Goal: Transaction & Acquisition: Book appointment/travel/reservation

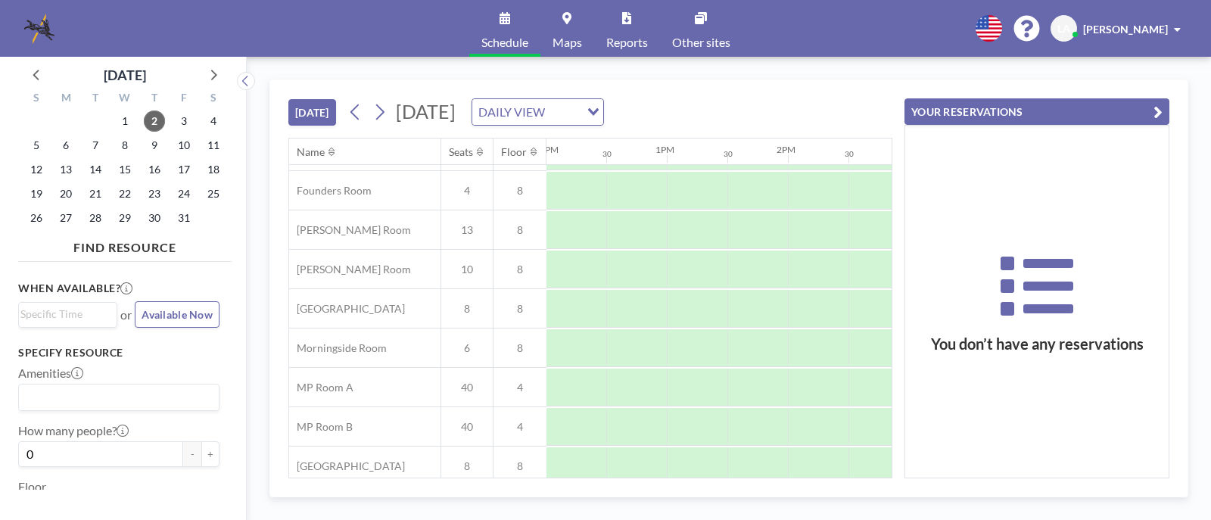
scroll to position [151, 1442]
drag, startPoint x: 647, startPoint y: 493, endPoint x: 611, endPoint y: 487, distance: 36.7
click at [611, 487] on div "[DATE] [DATE] DAILY VIEW Loading... Name Seats Floor 12AM 30 1AM 30 2AM 30 3AM …" at bounding box center [728, 288] width 919 height 418
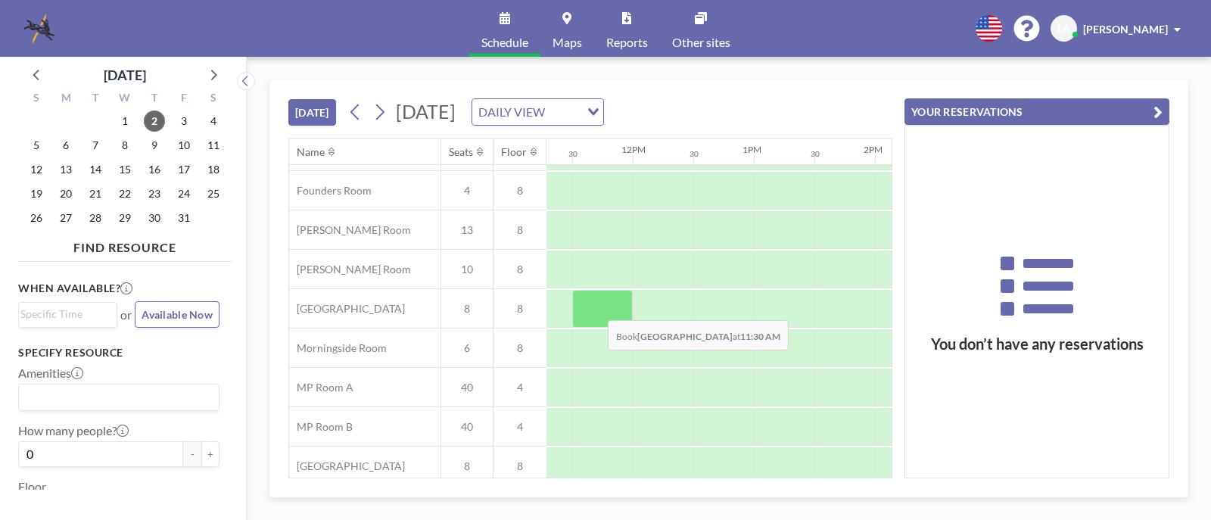
click at [596, 309] on div at bounding box center [602, 309] width 61 height 38
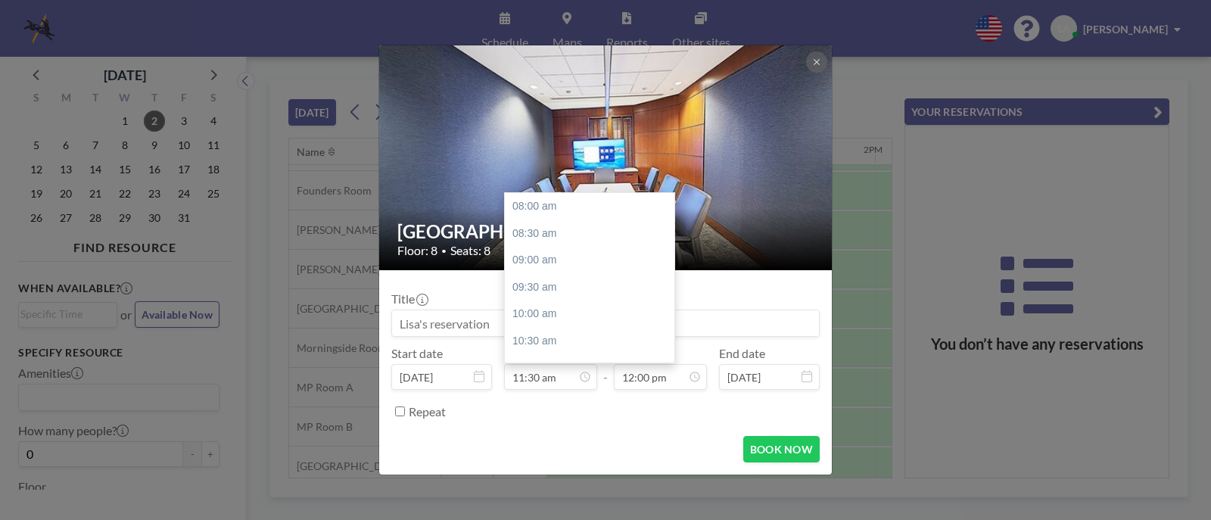
scroll to position [188, 0]
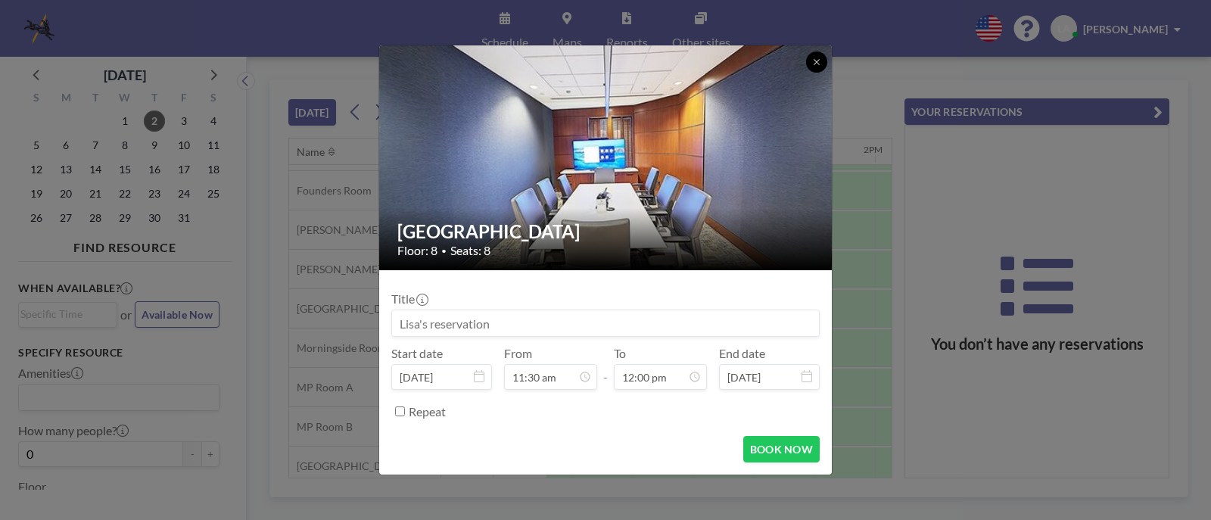
click at [817, 60] on icon at bounding box center [816, 62] width 9 height 9
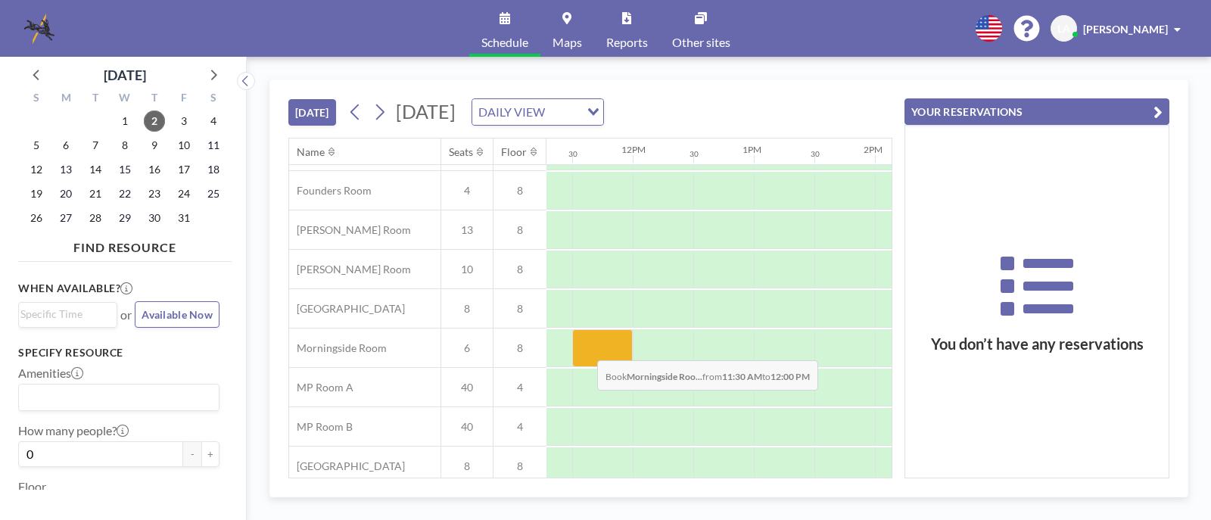
click at [585, 349] on div at bounding box center [602, 348] width 61 height 38
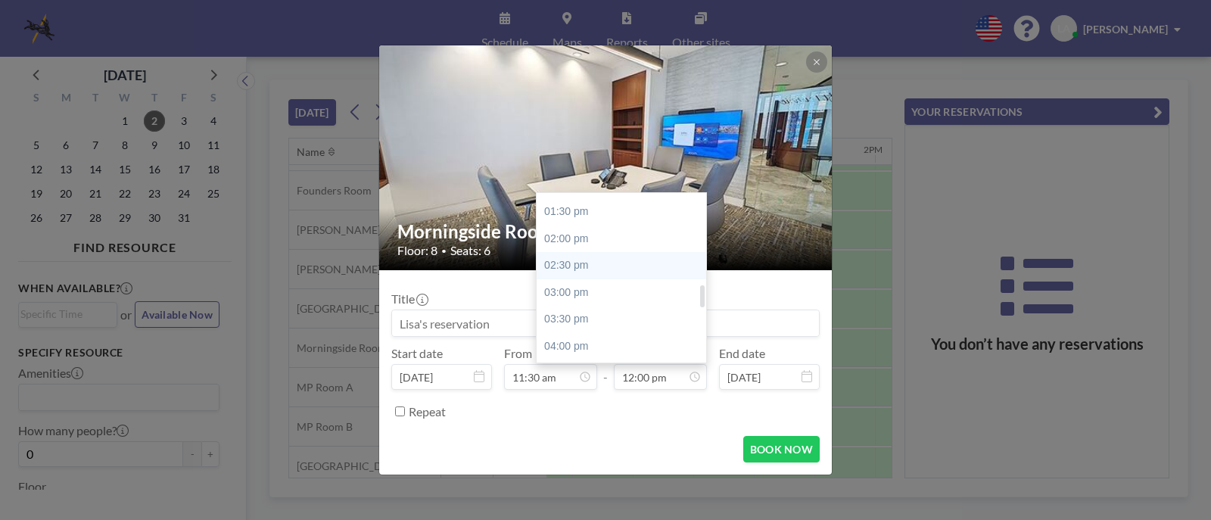
scroll to position [798, 0]
click at [637, 321] on div "05:00 pm" at bounding box center [625, 324] width 177 height 27
type input "05:00 pm"
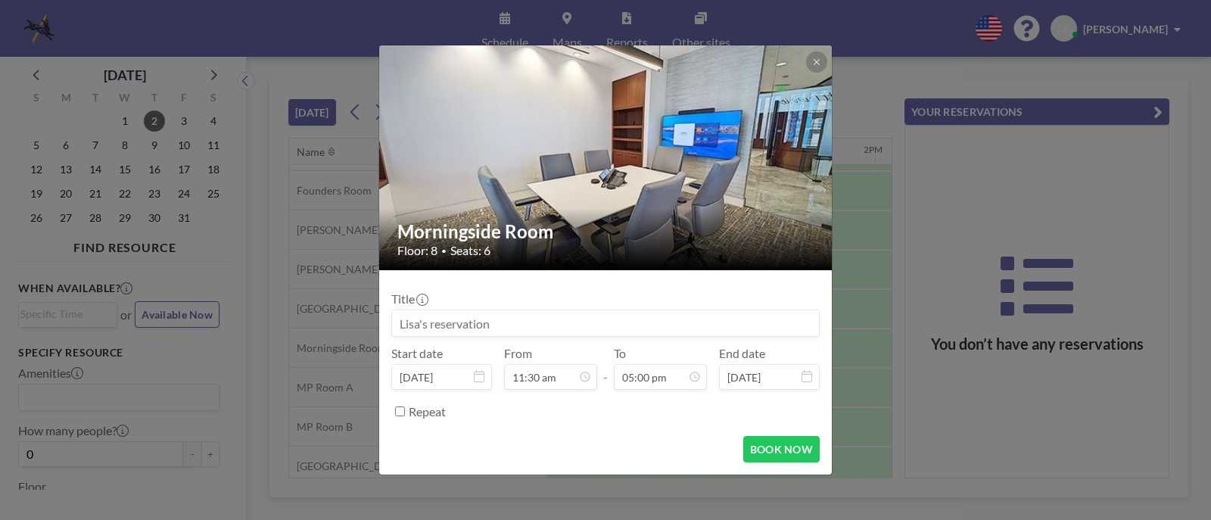
scroll to position [916, 0]
click at [777, 444] on button "BOOK NOW" at bounding box center [781, 449] width 76 height 26
